Goal: Navigation & Orientation: Go to known website

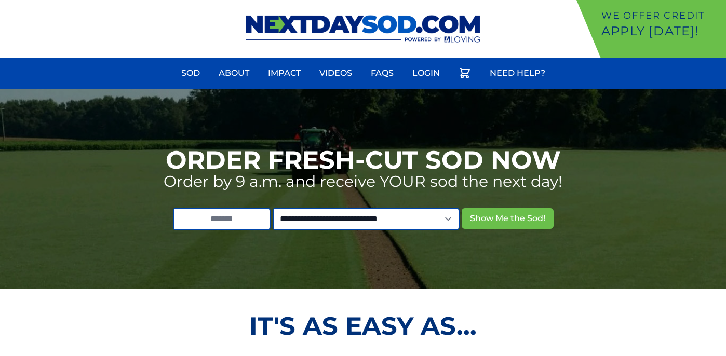
click at [578, 13] on div "We offer Credit Apply [DATE]! Sod About Impact Videos FAQs Need Help? My Account" at bounding box center [363, 29] width 726 height 58
